Goal: Navigation & Orientation: Find specific page/section

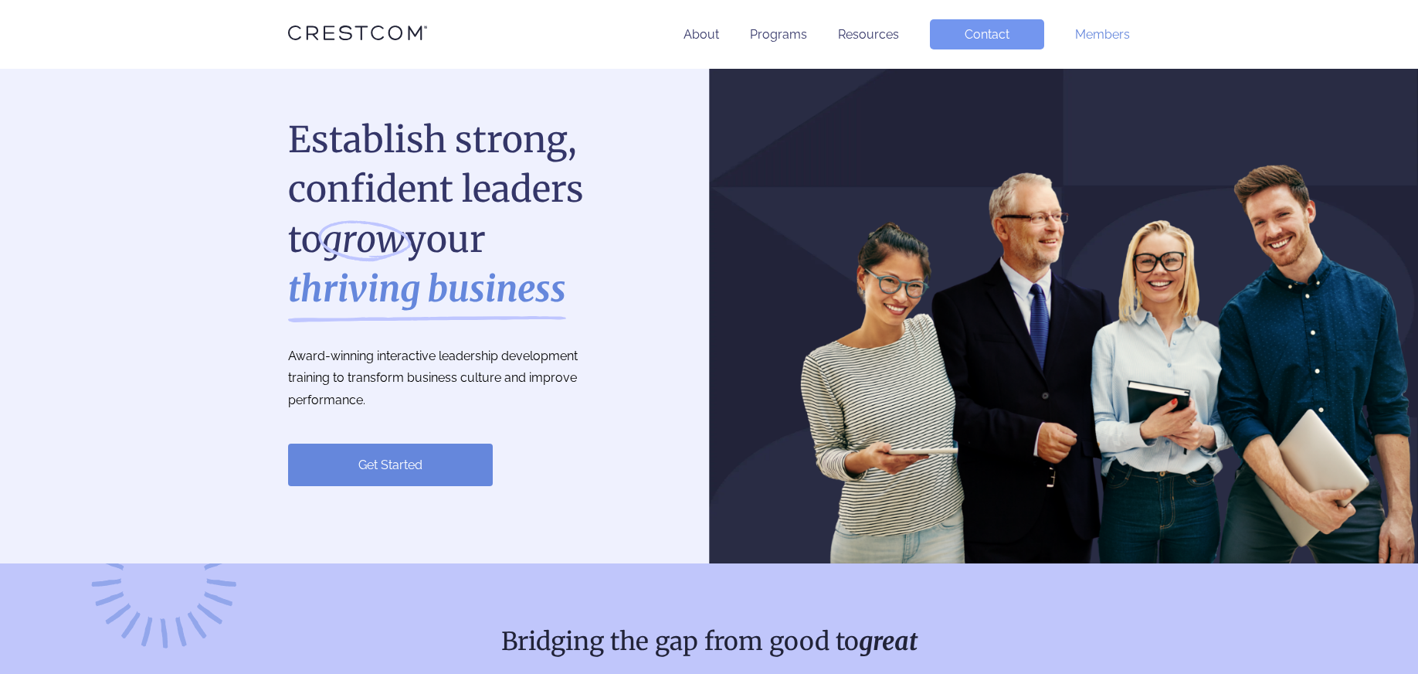
click at [1098, 34] on link "Members" at bounding box center [1102, 34] width 55 height 15
click at [705, 29] on link "About" at bounding box center [702, 34] width 36 height 15
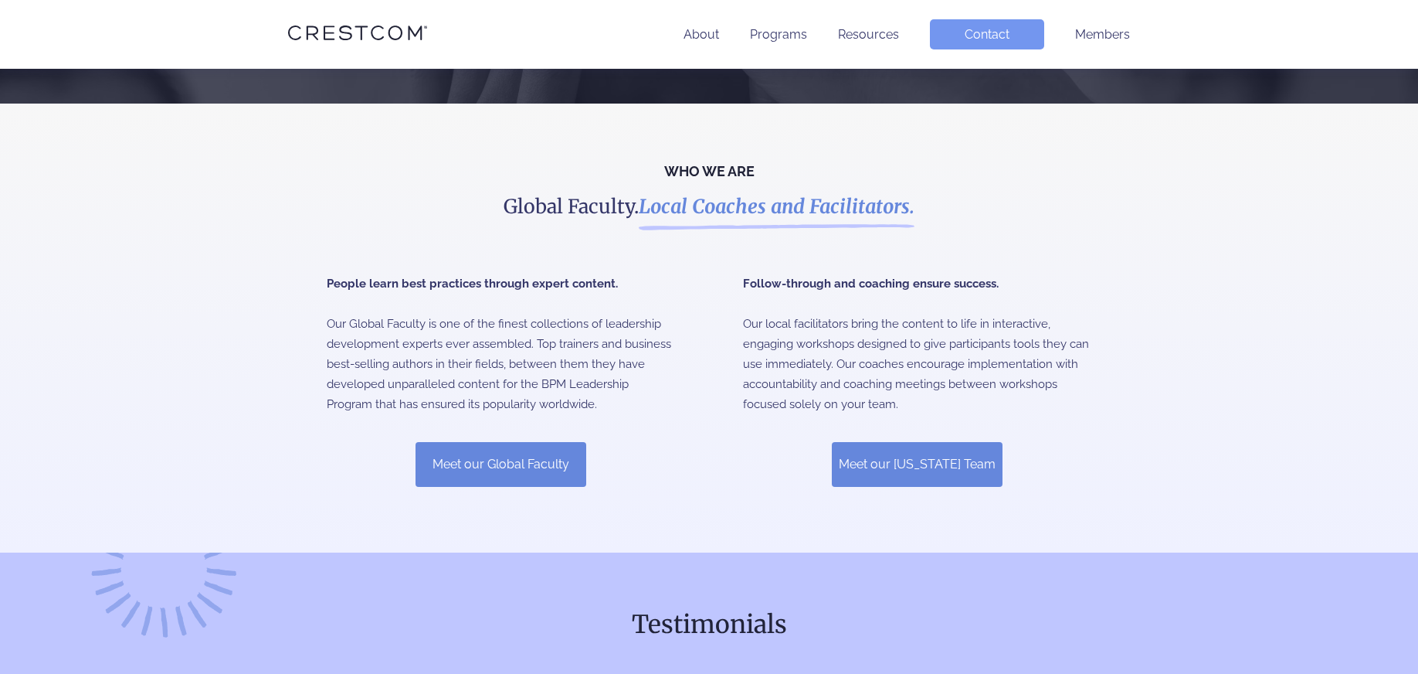
scroll to position [375, 0]
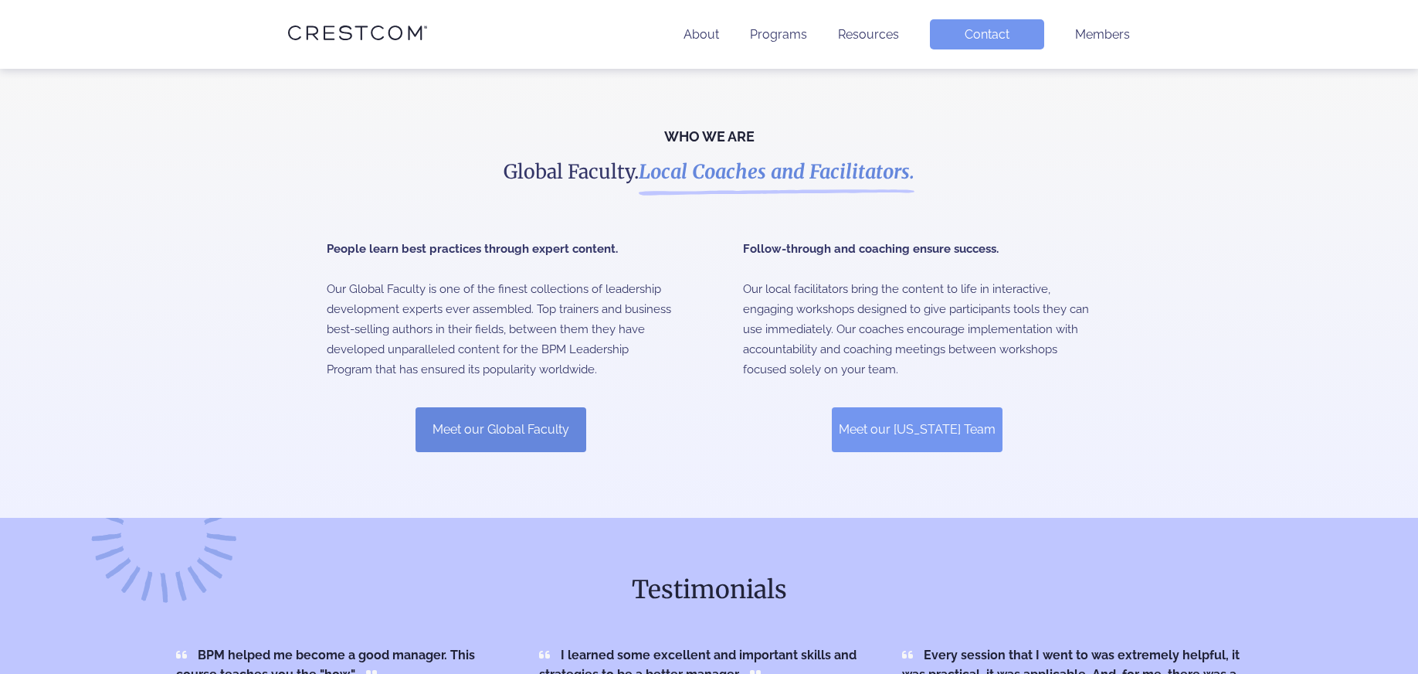
click at [906, 430] on link "Meet our California Team" at bounding box center [917, 429] width 171 height 45
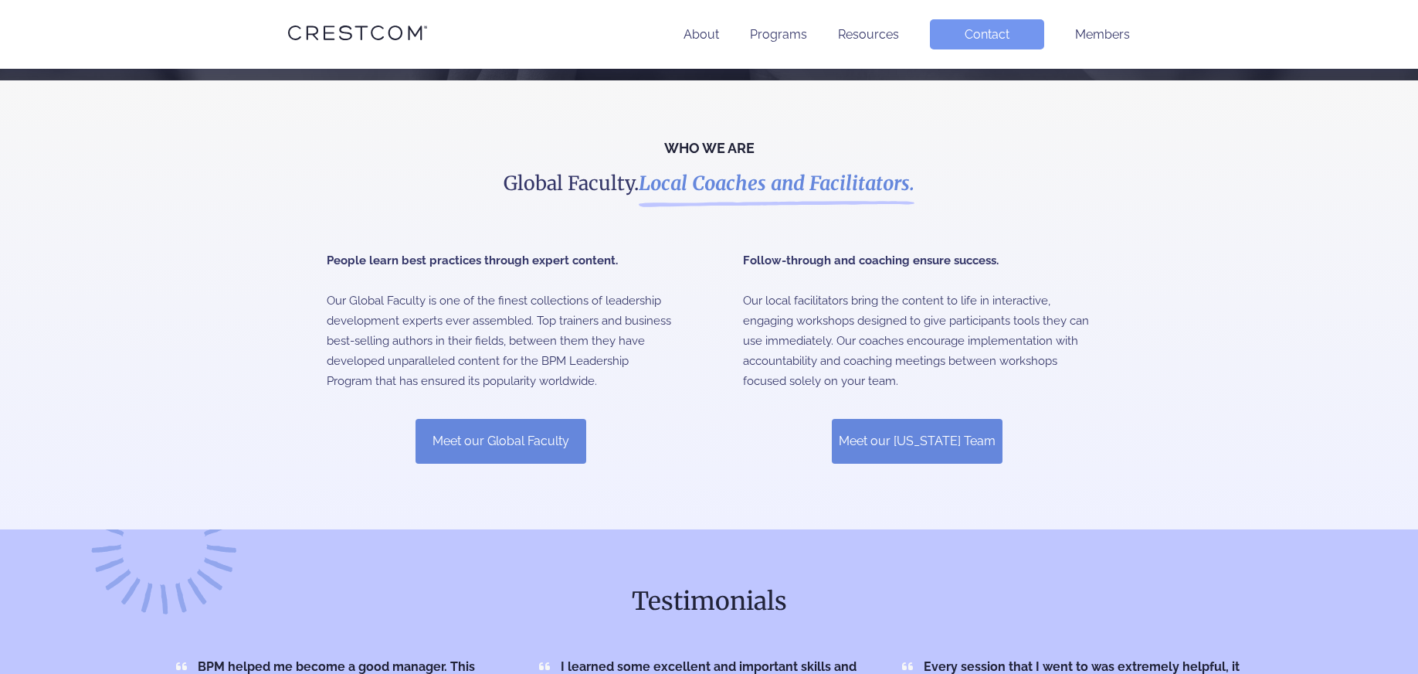
scroll to position [375, 0]
